Goal: Browse casually

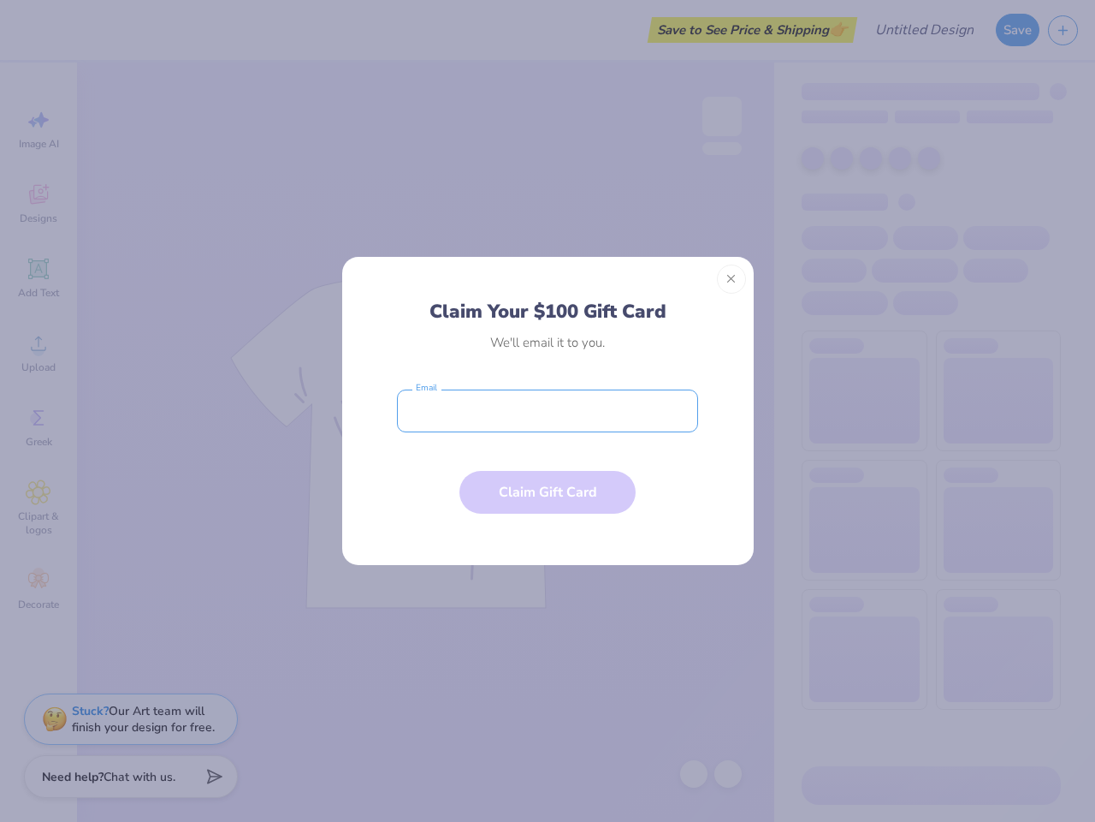
click at [548, 411] on input "email" at bounding box center [547, 410] width 301 height 43
click at [732, 279] on button "Close" at bounding box center [731, 278] width 29 height 29
